Goal: Task Accomplishment & Management: Manage account settings

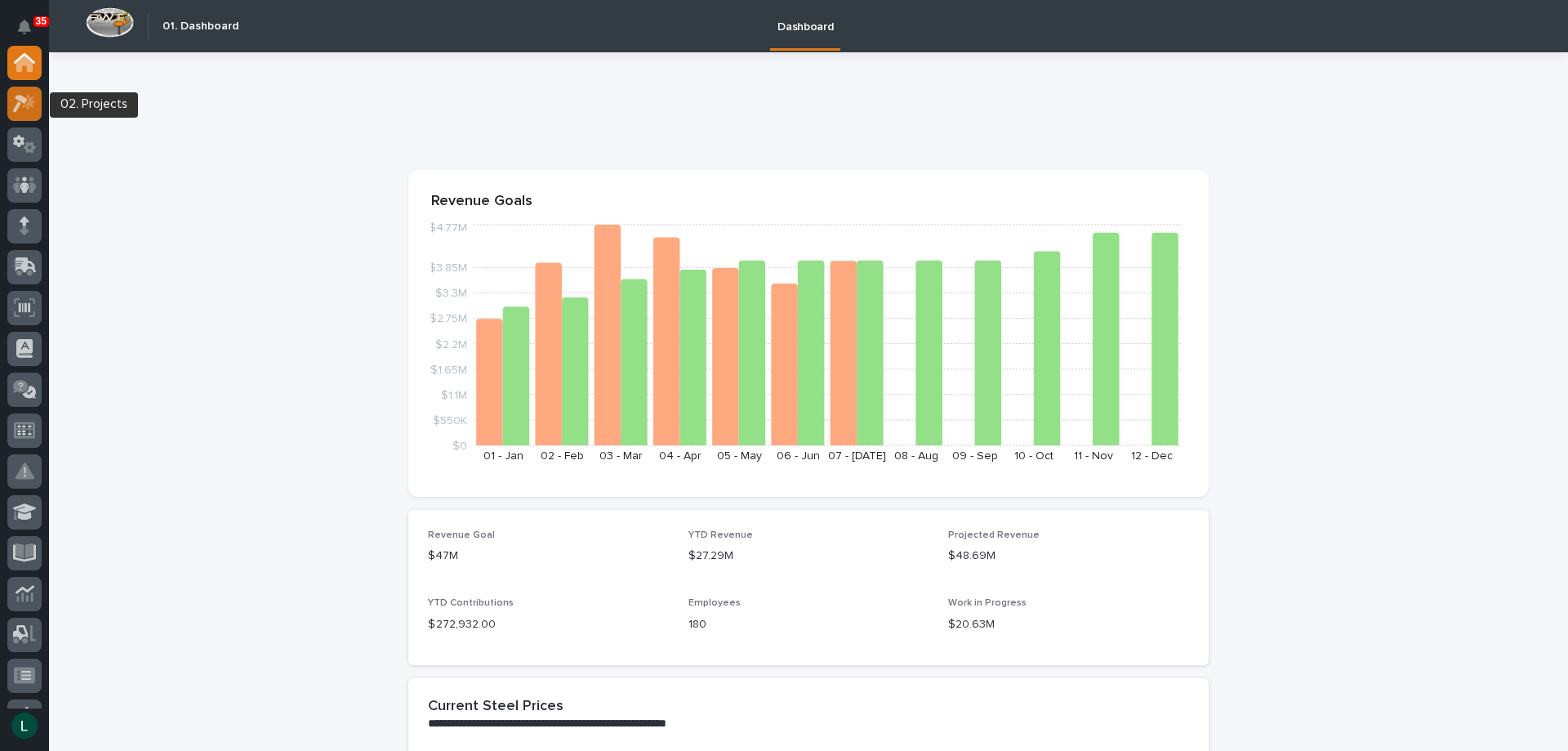
click at [20, 106] on icon at bounding box center [25, 103] width 24 height 19
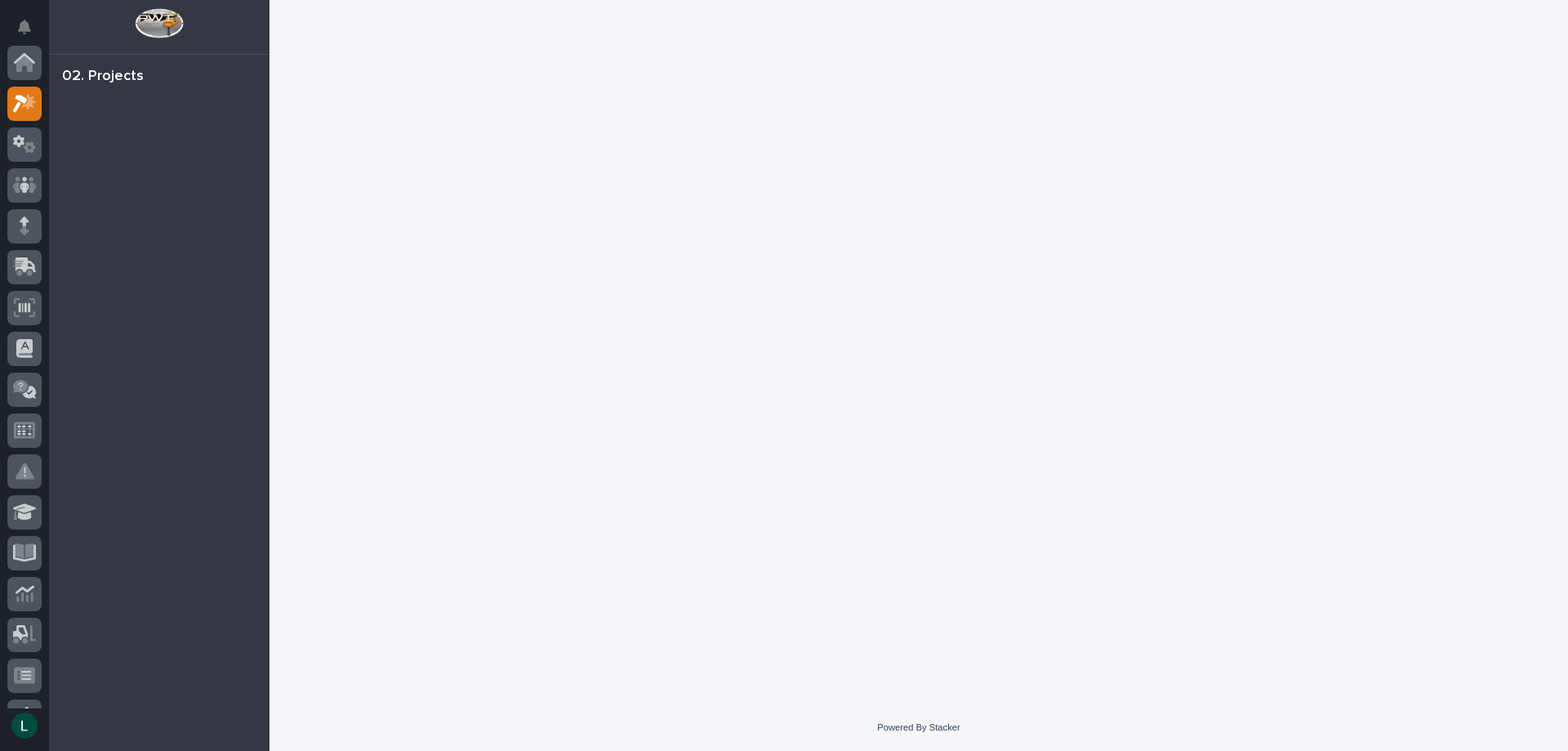
scroll to position [41, 0]
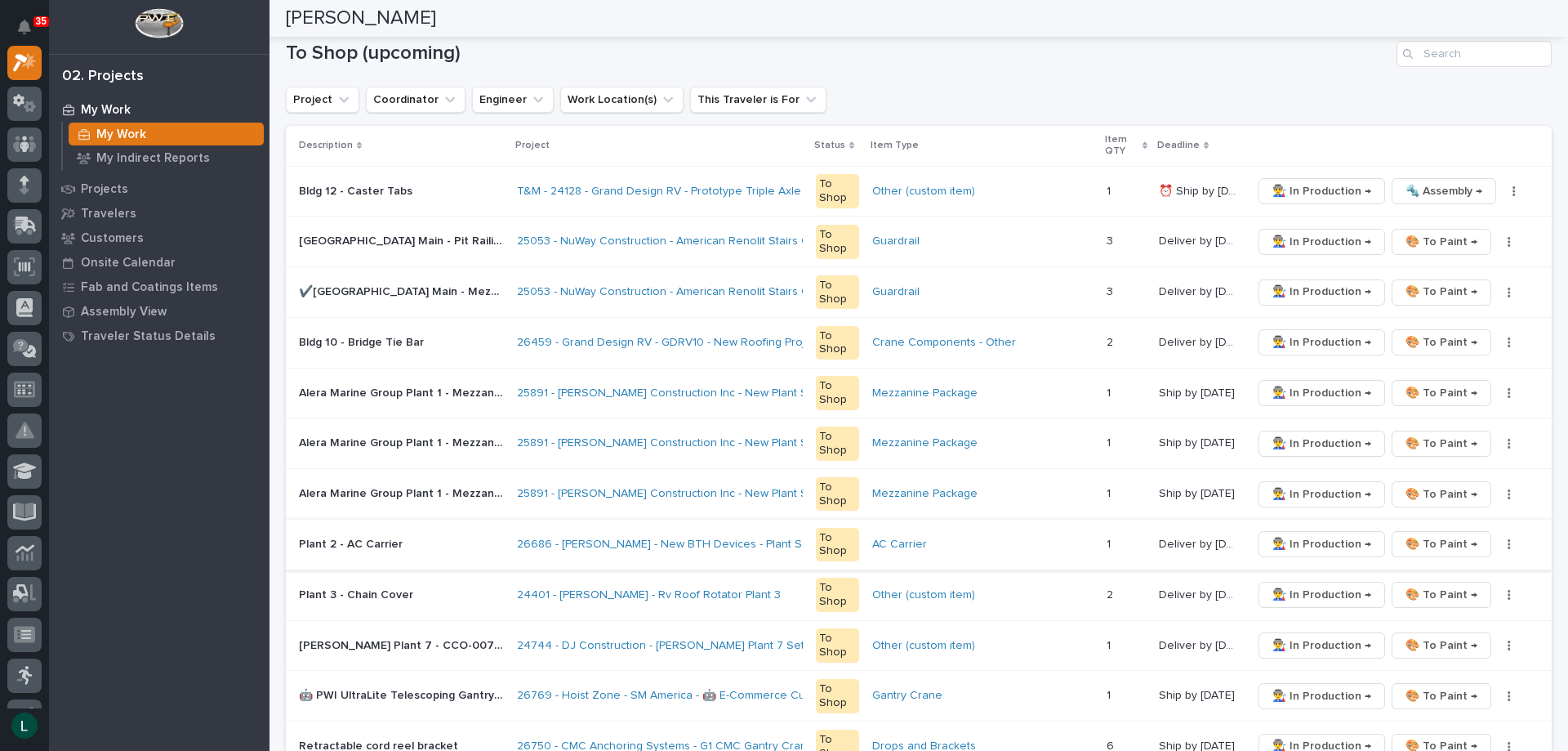
scroll to position [245, 0]
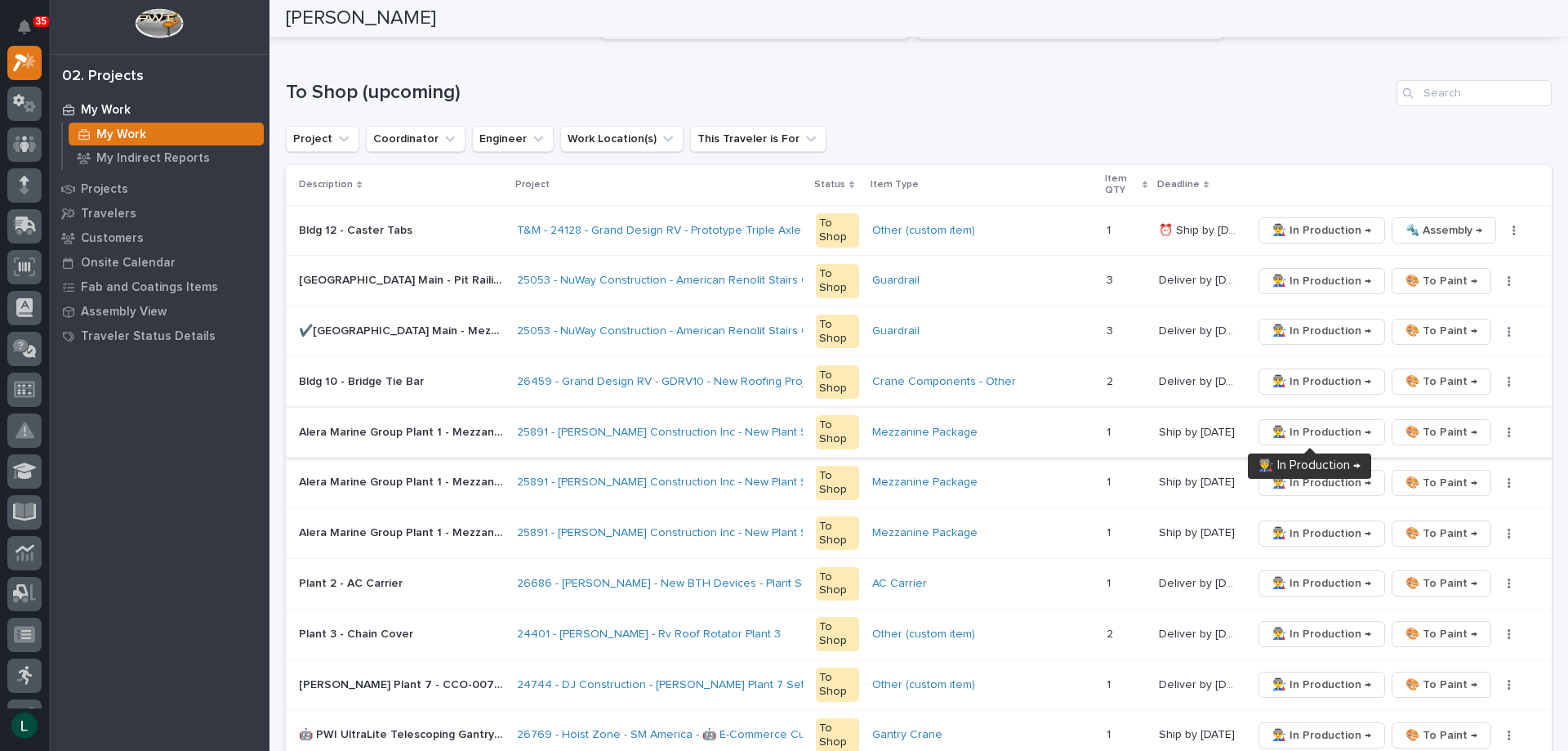
click at [1335, 430] on span "👨‍🏭 In Production →" at bounding box center [1322, 433] width 99 height 20
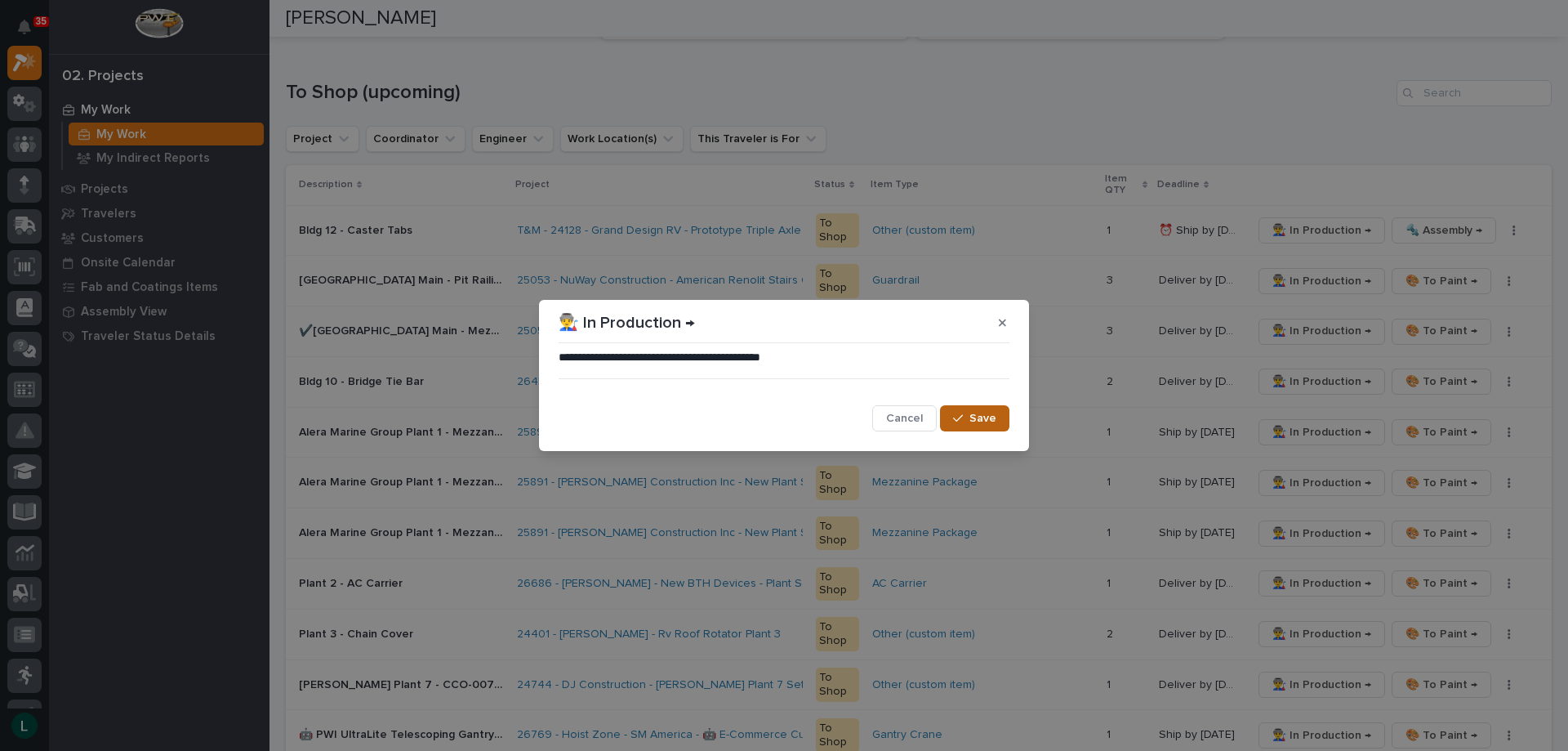
click at [995, 413] on span "Save" at bounding box center [983, 418] width 27 height 15
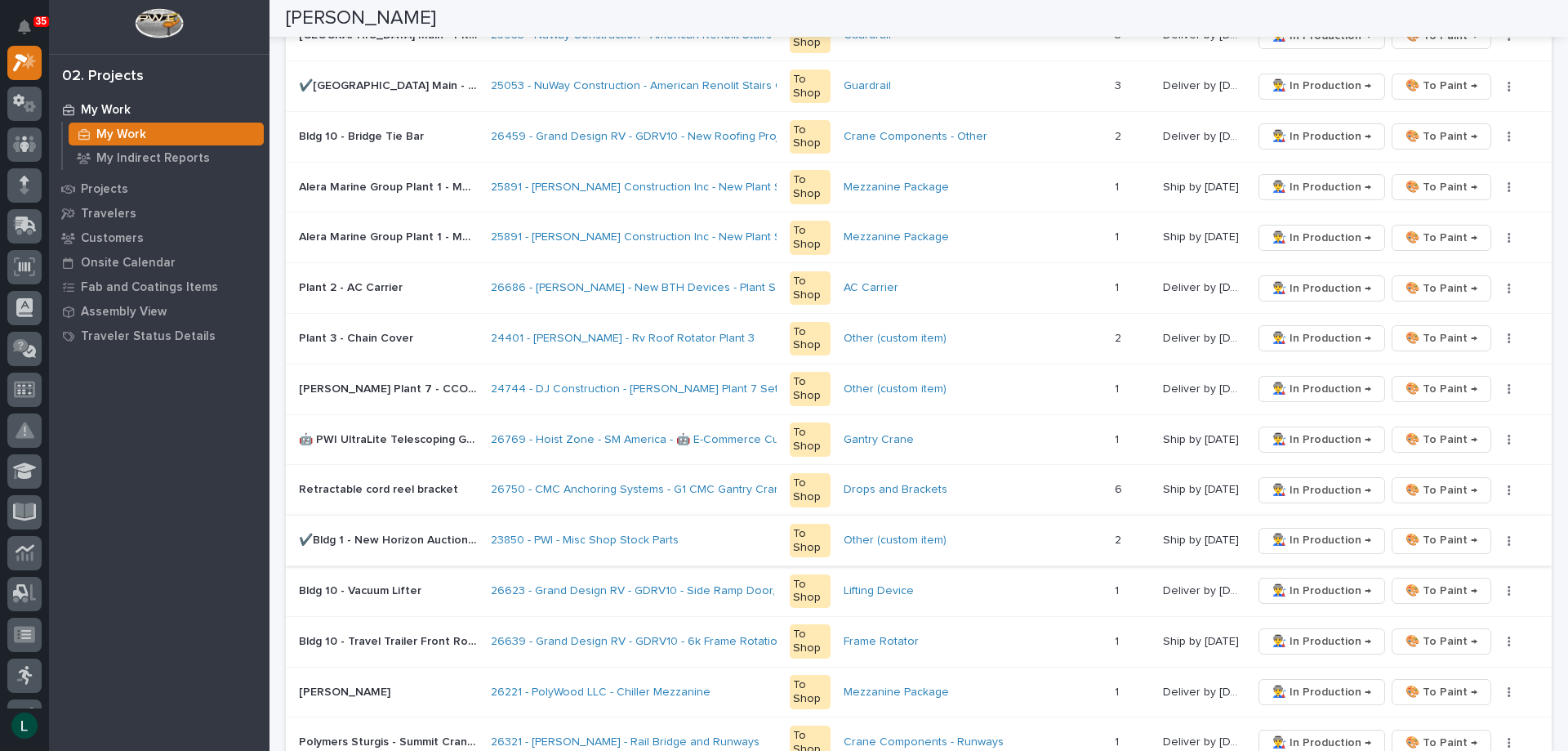
scroll to position [736, 0]
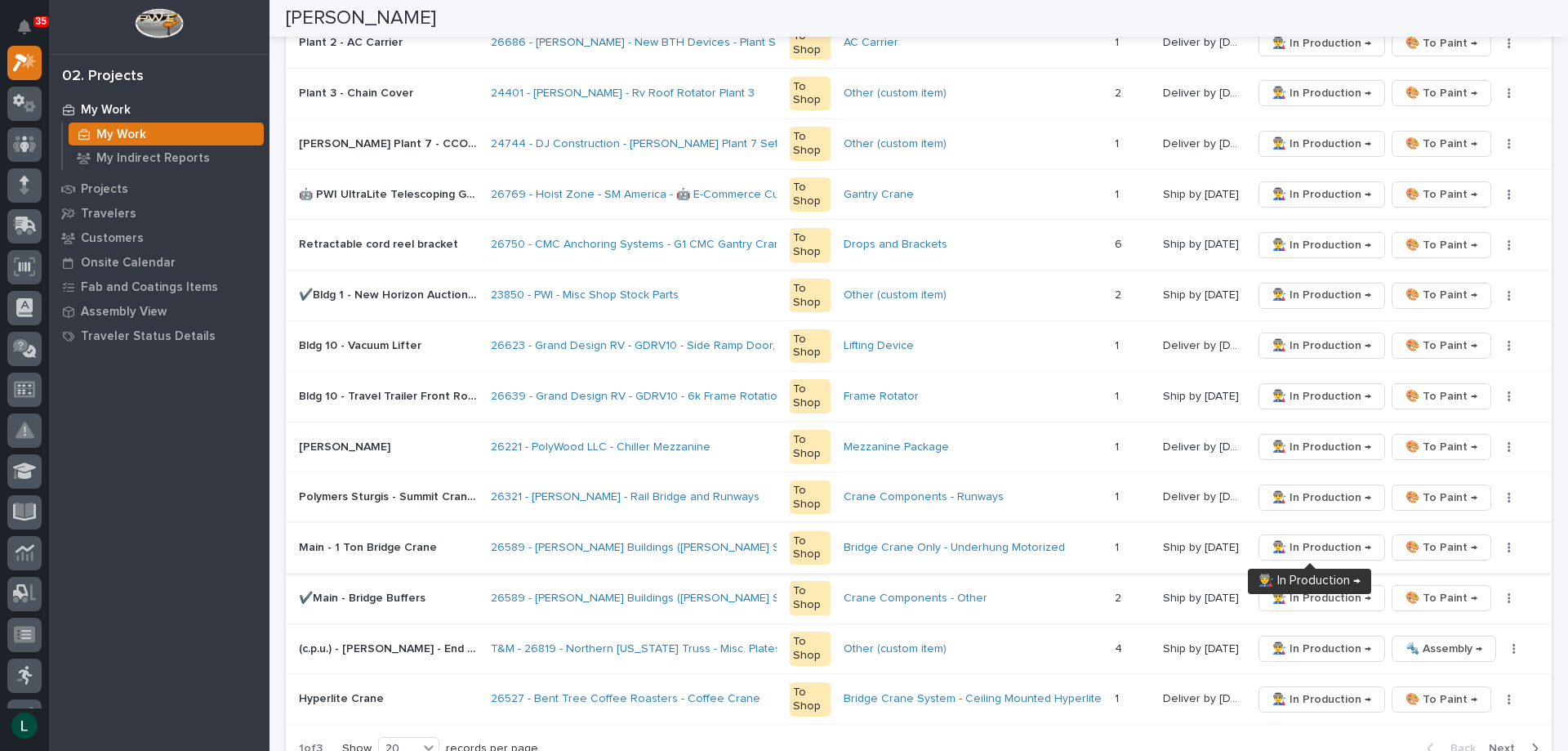
click at [1327, 542] on span "👨‍🏭 In Production →" at bounding box center [1322, 548] width 99 height 20
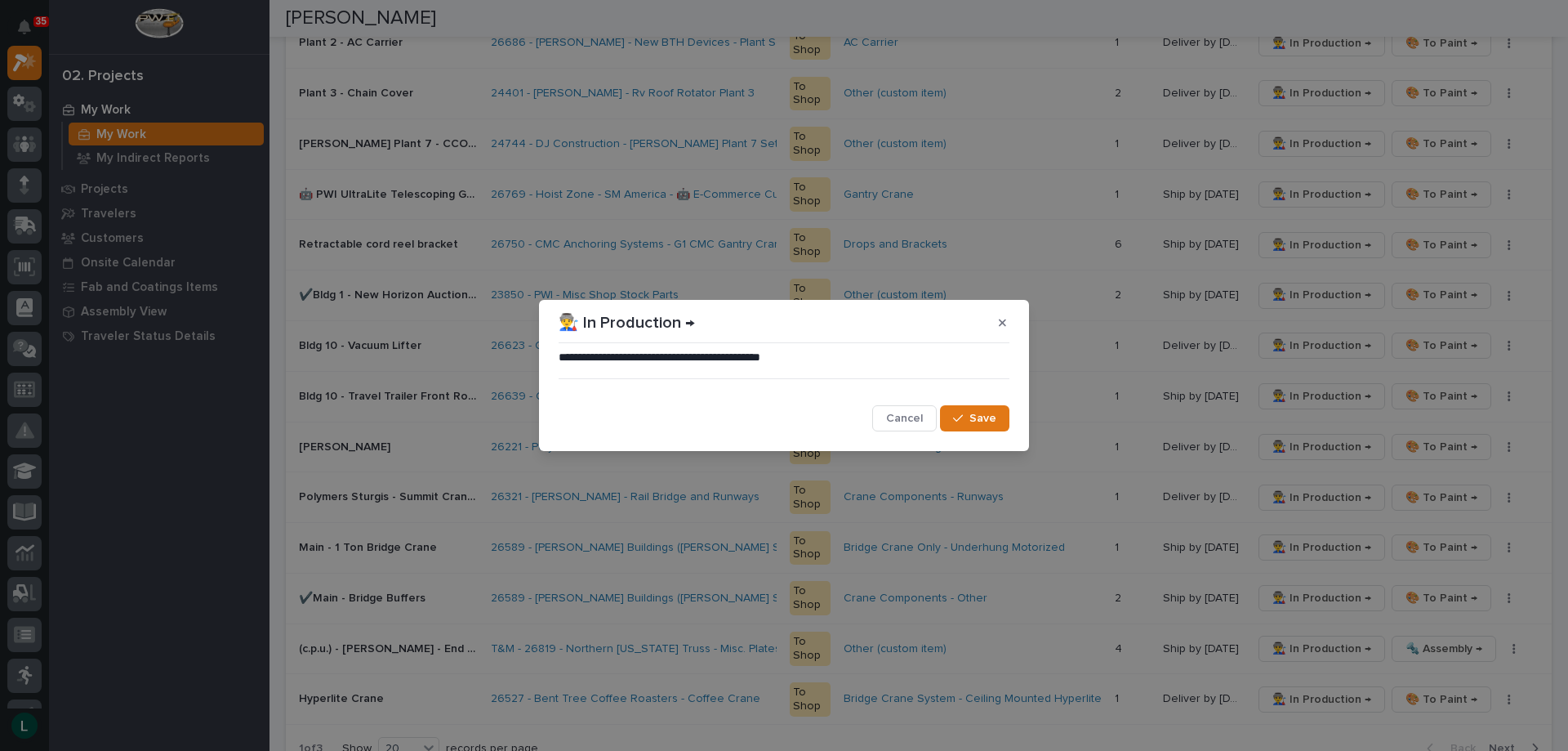
click at [986, 415] on span "Save" at bounding box center [983, 418] width 27 height 15
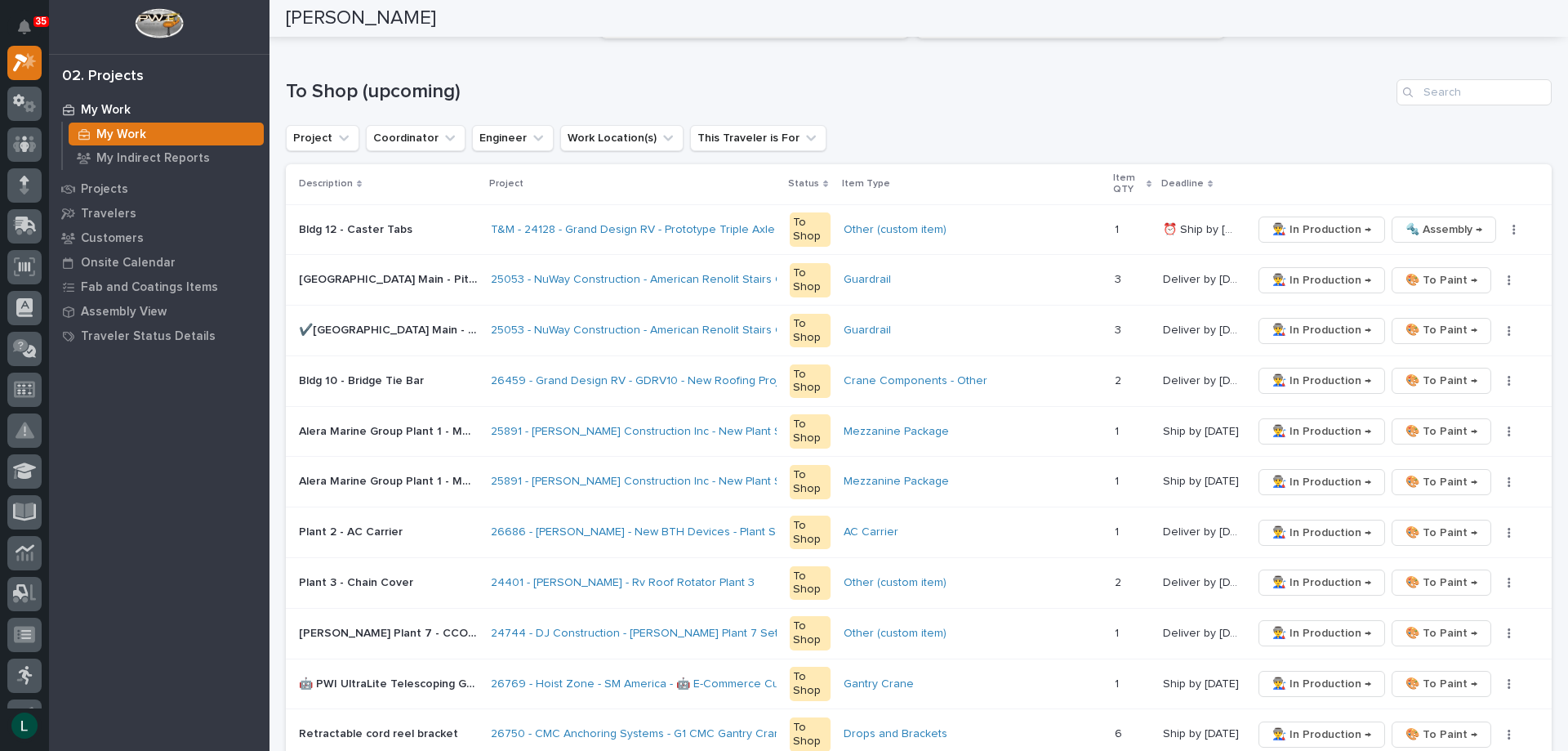
scroll to position [245, 0]
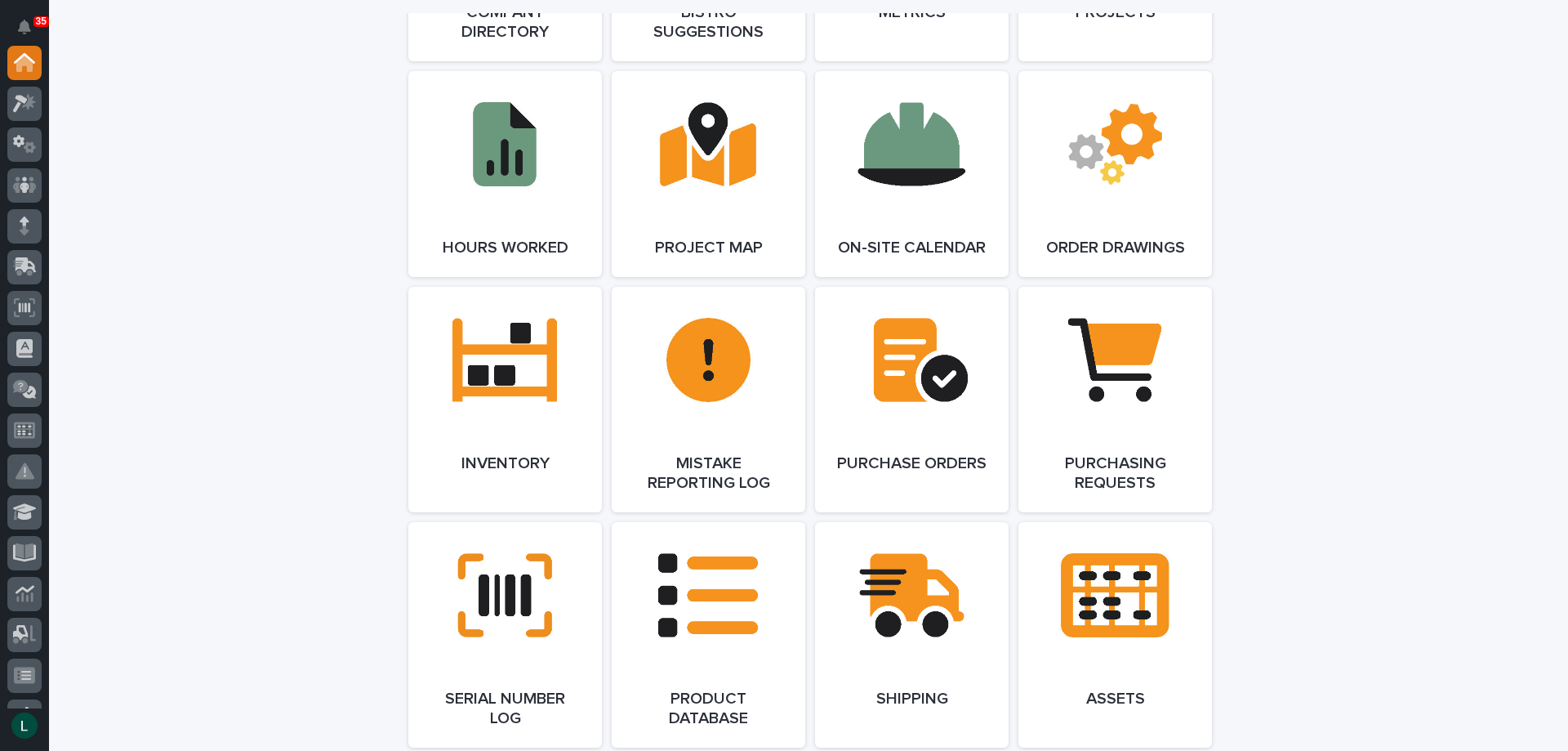
scroll to position [1553, 0]
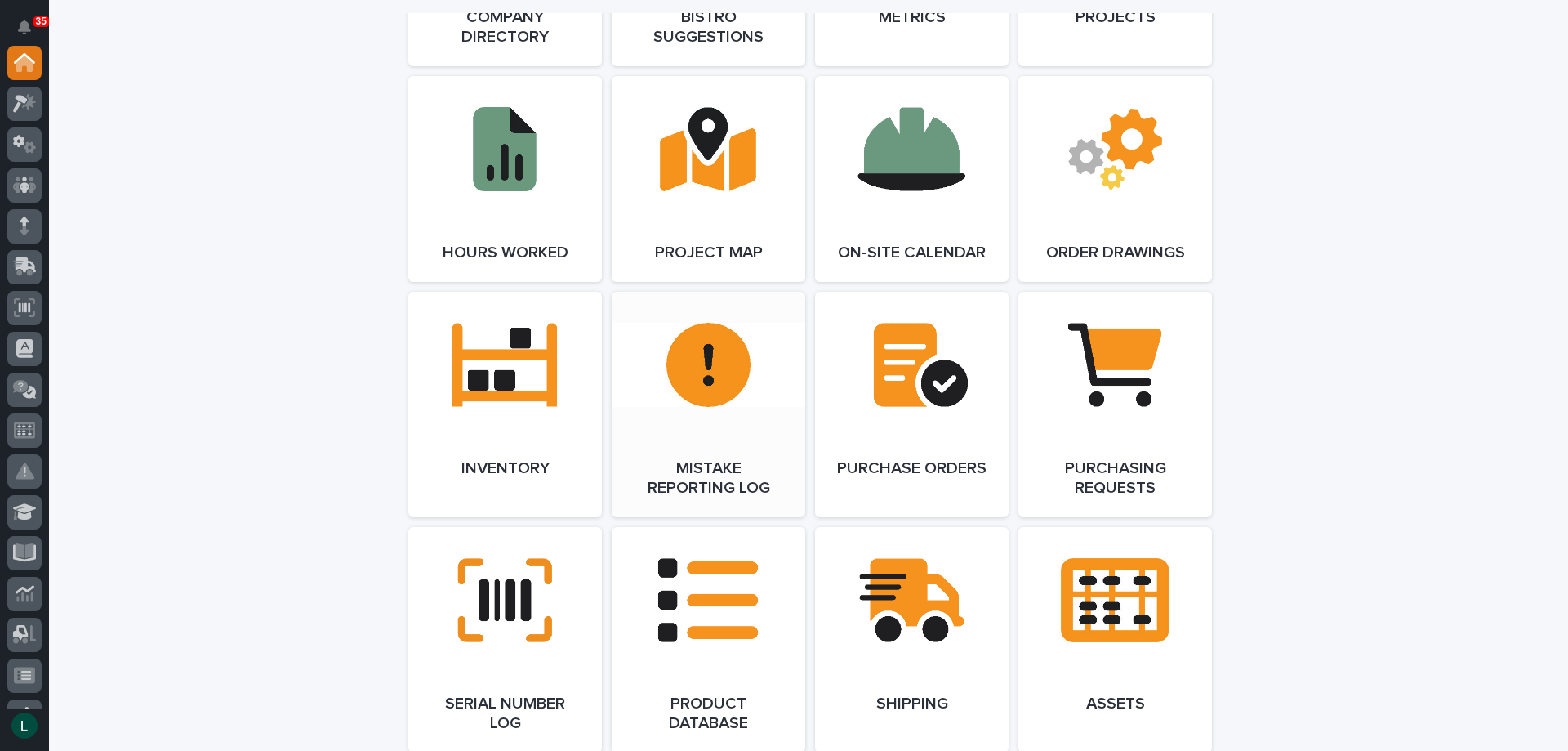
click at [695, 369] on link "Open Link" at bounding box center [709, 405] width 193 height 225
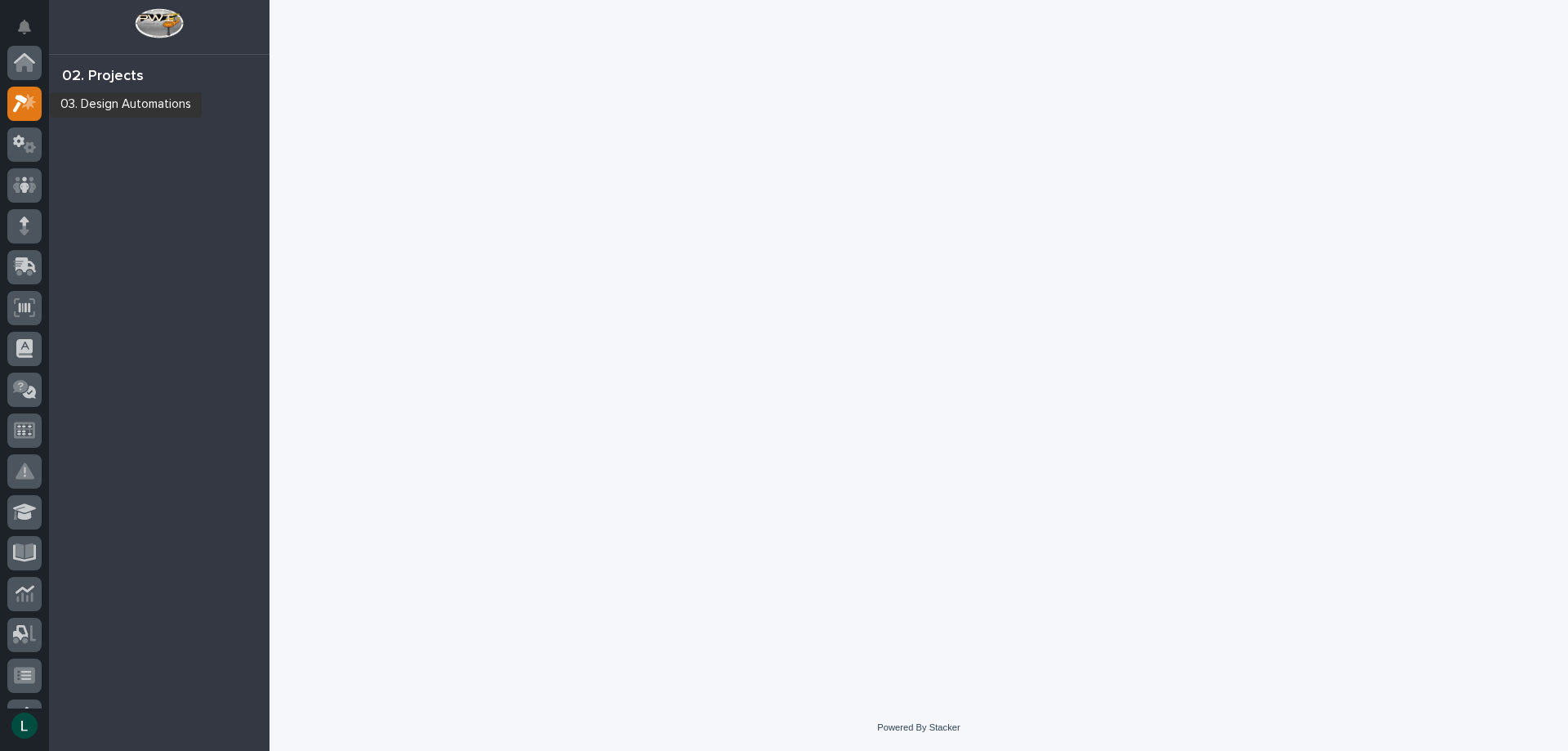
scroll to position [41, 0]
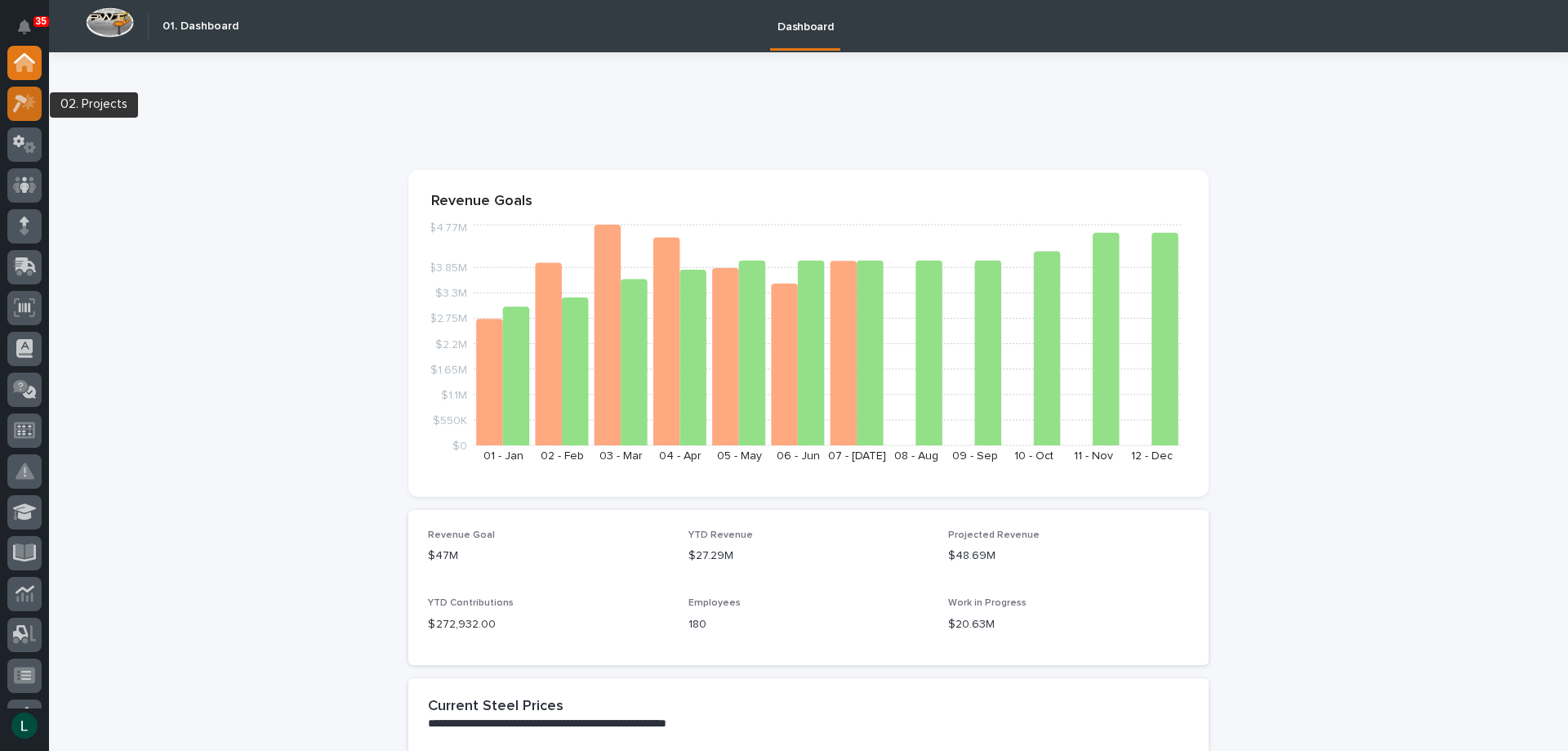
click at [20, 101] on icon at bounding box center [20, 104] width 15 height 18
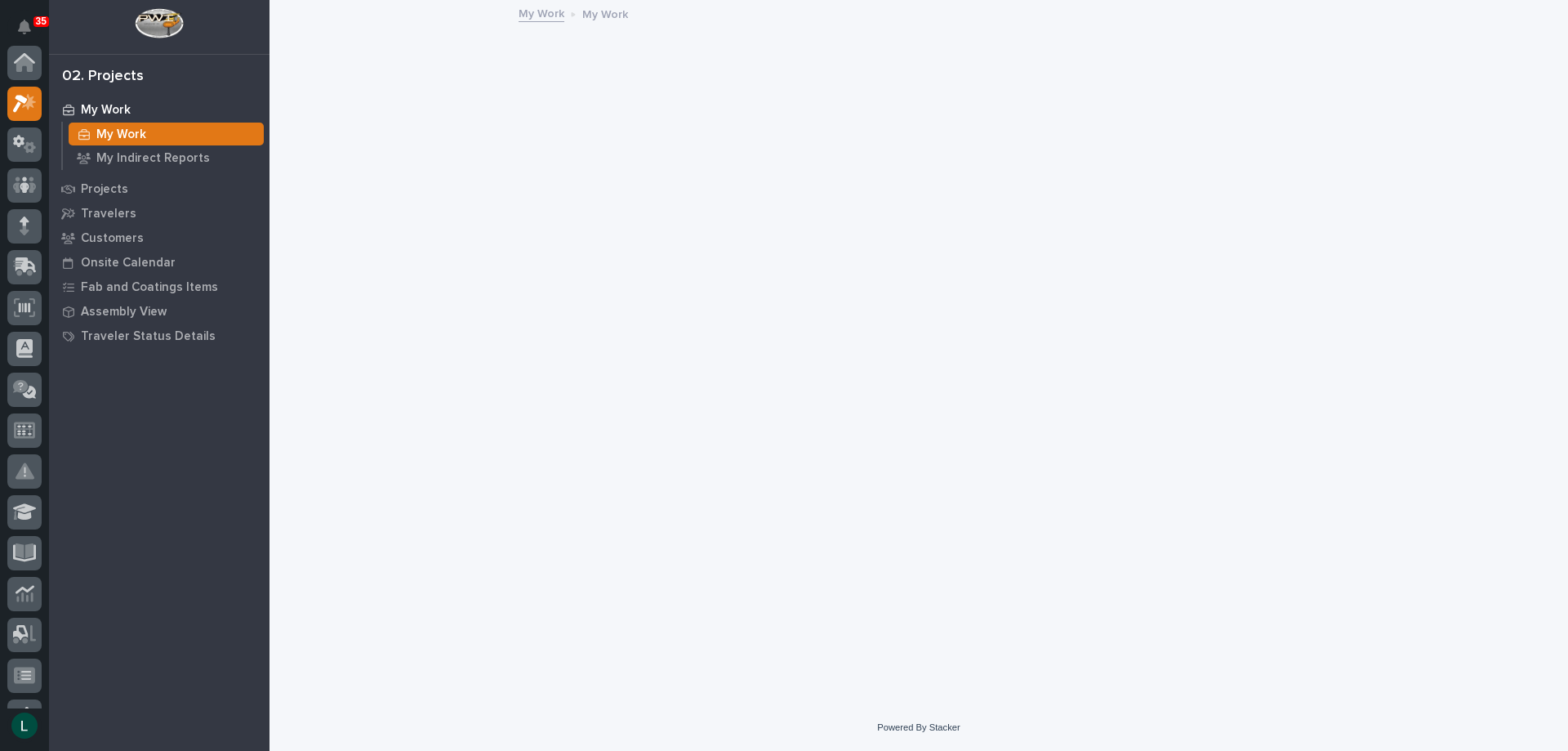
scroll to position [41, 0]
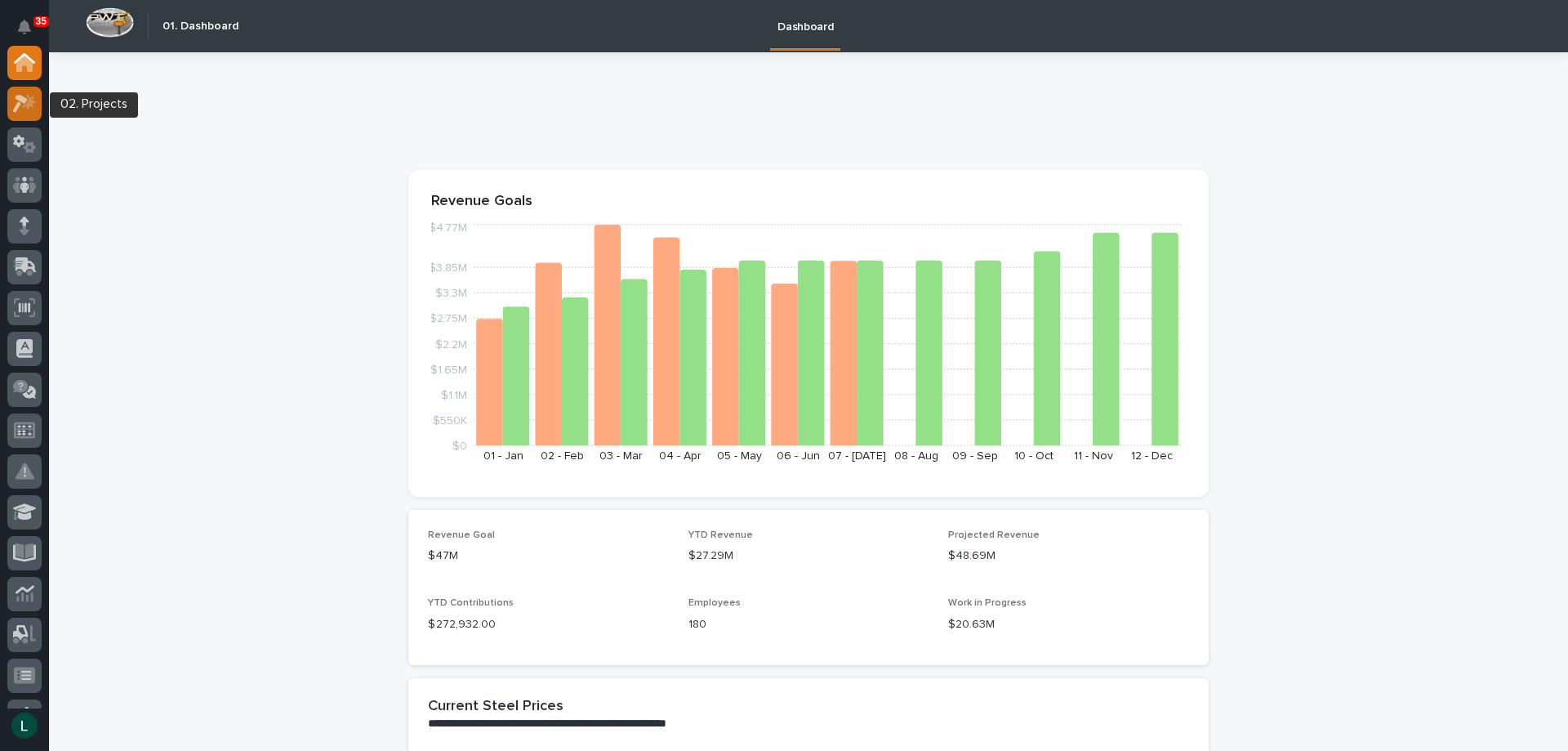
click at [20, 103] on icon at bounding box center [20, 104] width 15 height 18
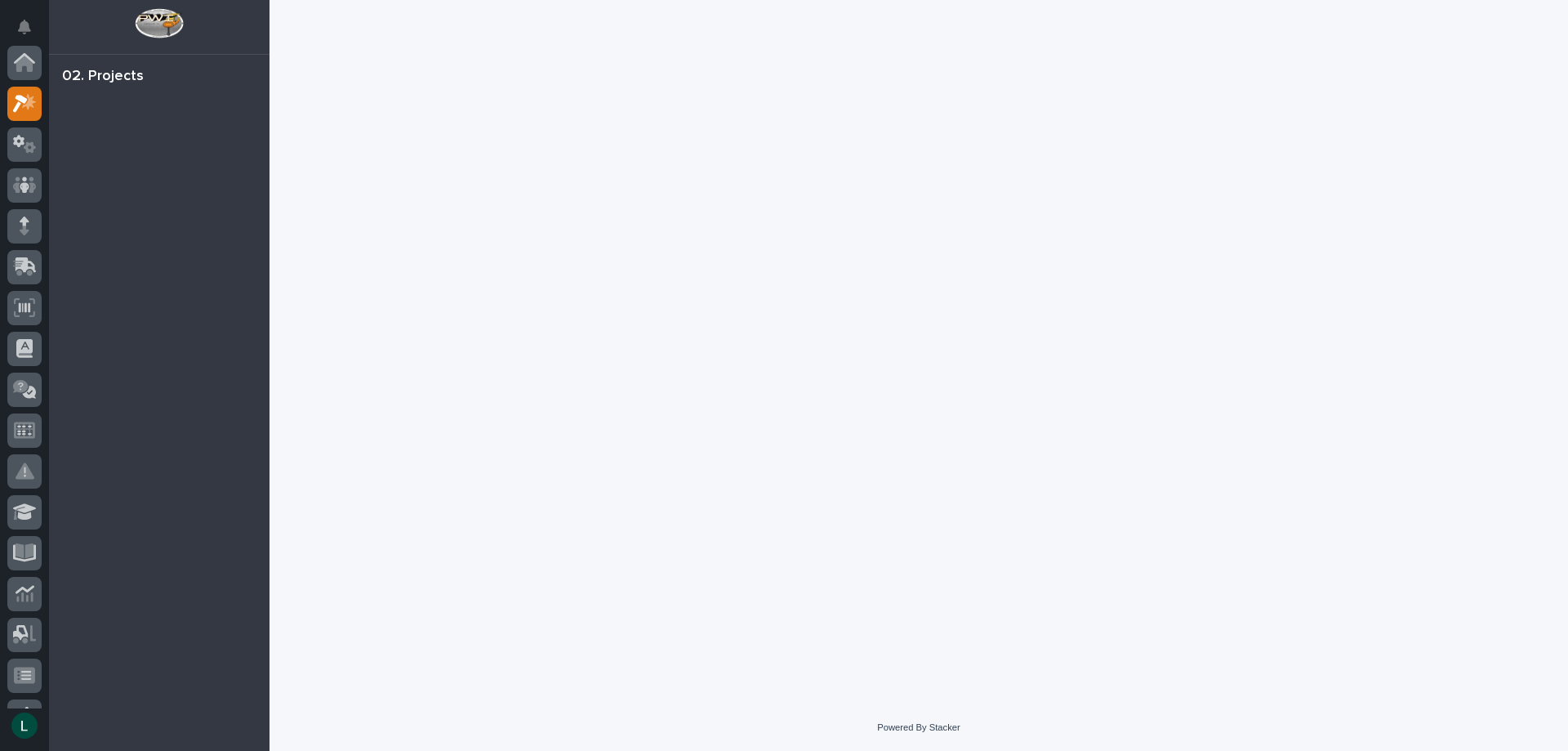
scroll to position [41, 0]
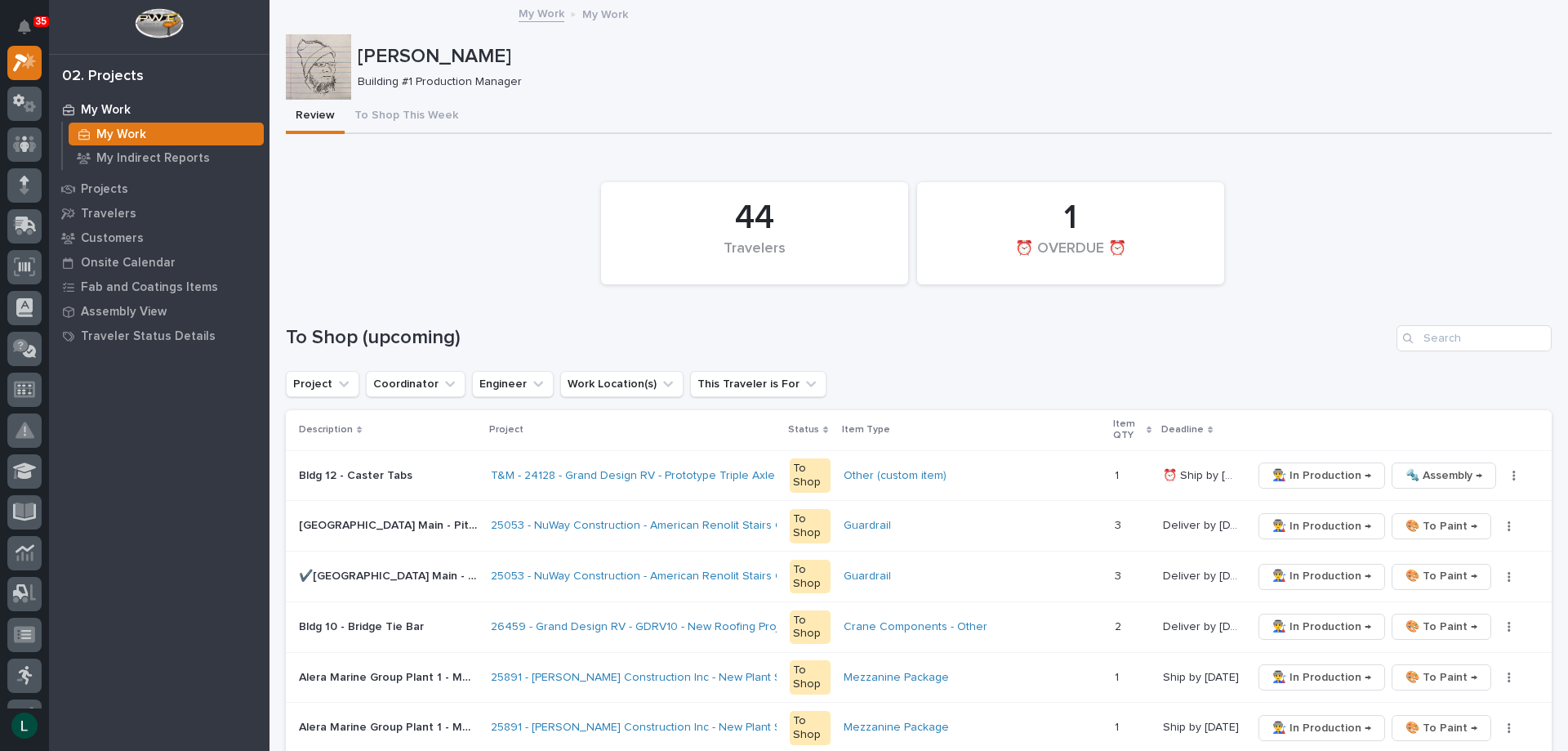
click at [889, 278] on div "44 Travelers" at bounding box center [755, 233] width 307 height 102
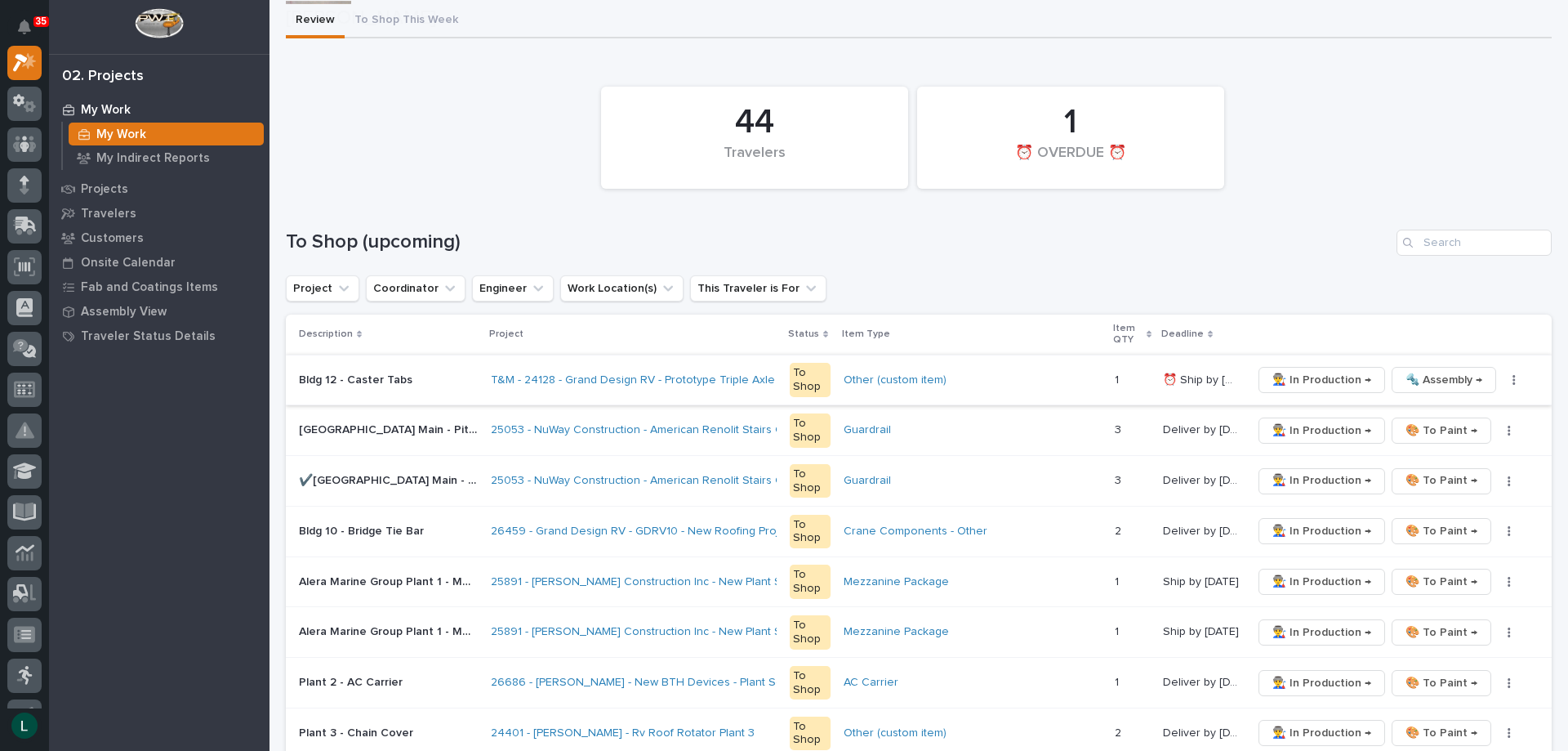
scroll to position [245, 0]
